Goal: Information Seeking & Learning: Learn about a topic

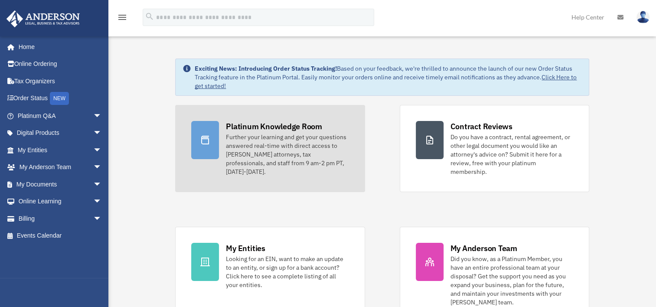
click at [258, 139] on div "Further your learning and get your questions answered real-time with direct acc…" at bounding box center [287, 154] width 123 height 43
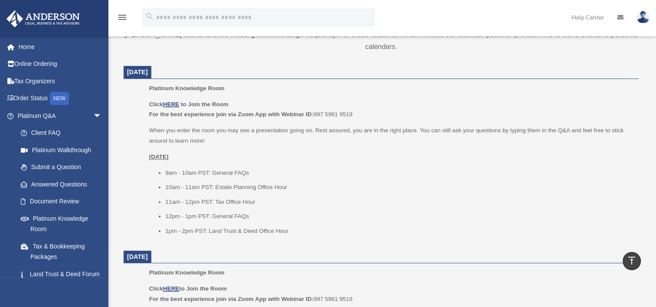
scroll to position [325, 0]
click at [171, 102] on u "HERE" at bounding box center [171, 103] width 16 height 7
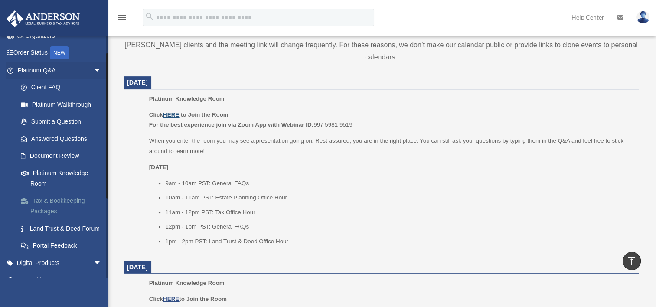
scroll to position [65, 0]
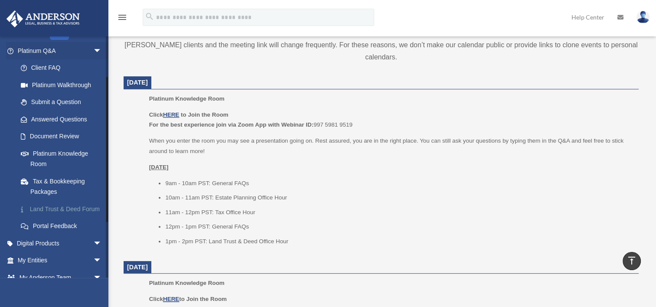
click at [41, 208] on link "Land Trust & Deed Forum" at bounding box center [63, 208] width 103 height 17
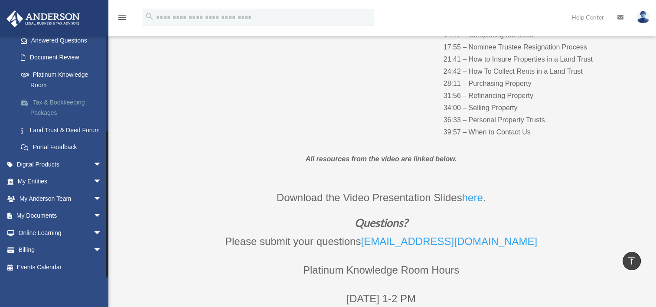
scroll to position [152, 0]
click at [35, 215] on link "My Documents arrow_drop_down" at bounding box center [60, 215] width 109 height 17
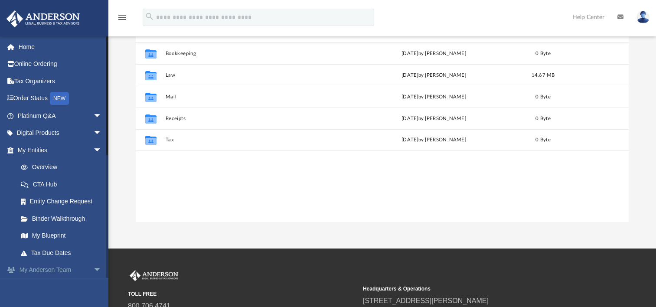
click at [46, 268] on link "My Anderson Team arrow_drop_down" at bounding box center [60, 269] width 109 height 17
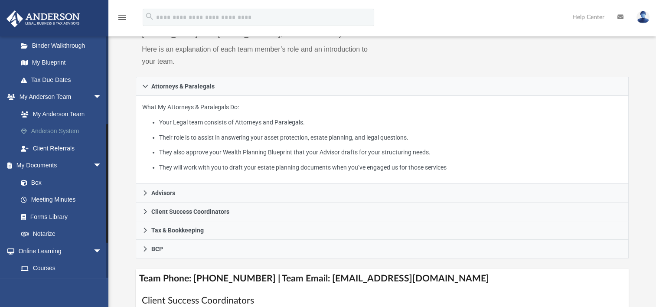
scroll to position [173, 0]
click at [56, 110] on link "My Anderson Team" at bounding box center [63, 113] width 103 height 17
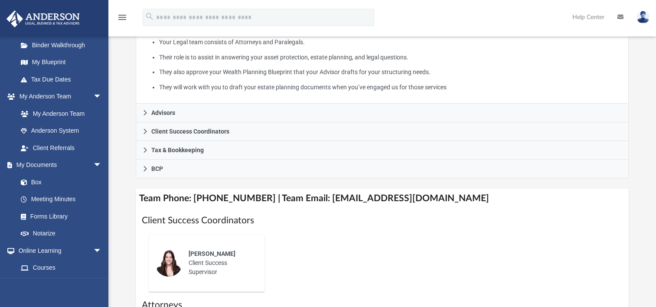
scroll to position [195, 0]
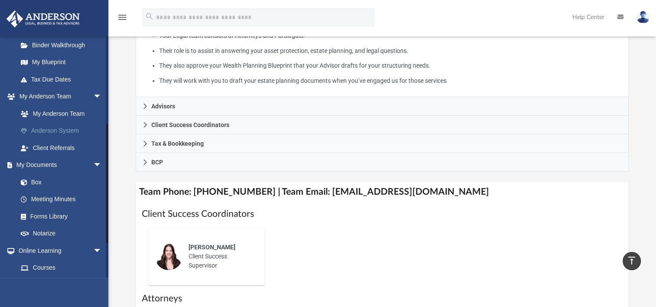
click at [62, 129] on link "Anderson System" at bounding box center [63, 130] width 103 height 17
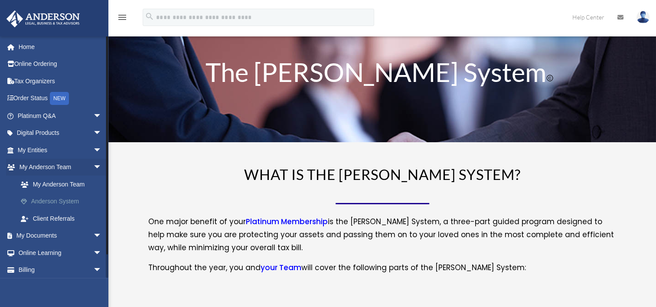
click at [60, 200] on link "Anderson System" at bounding box center [63, 201] width 103 height 17
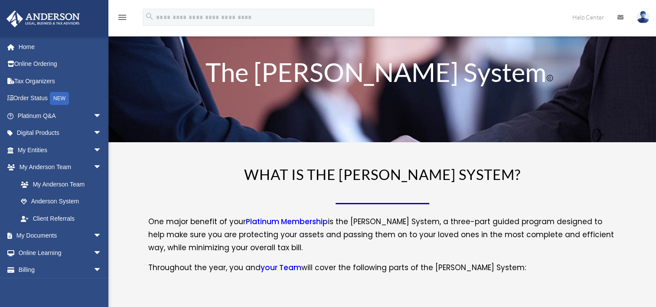
scroll to position [75, 0]
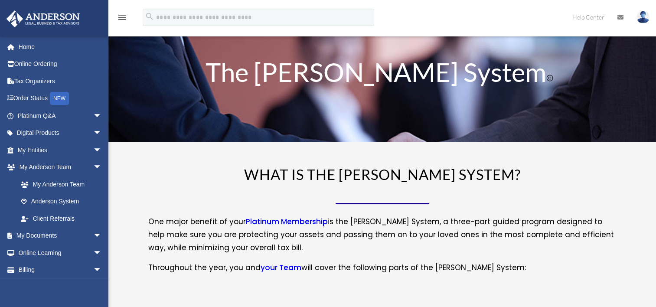
click at [276, 267] on link "your Team" at bounding box center [281, 269] width 41 height 15
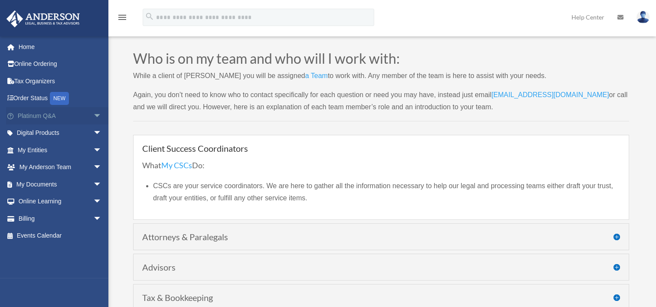
click at [32, 114] on link "Platinum Q&A arrow_drop_down" at bounding box center [60, 115] width 109 height 17
click at [93, 114] on span "arrow_drop_down" at bounding box center [101, 116] width 17 height 18
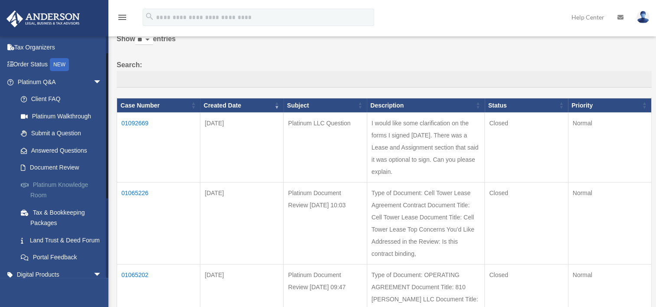
scroll to position [43, 0]
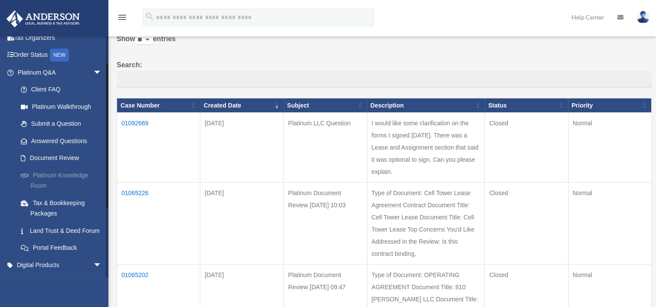
click at [45, 175] on link "Platinum Knowledge Room" at bounding box center [63, 180] width 103 height 28
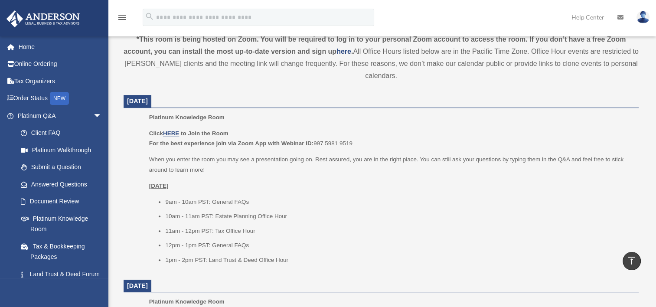
scroll to position [325, 0]
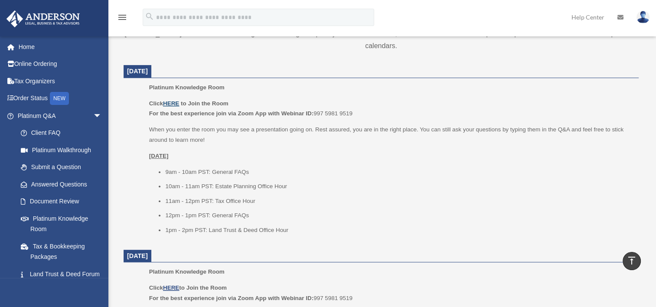
click at [172, 103] on u "HERE" at bounding box center [171, 103] width 16 height 7
